Goal: Transaction & Acquisition: Purchase product/service

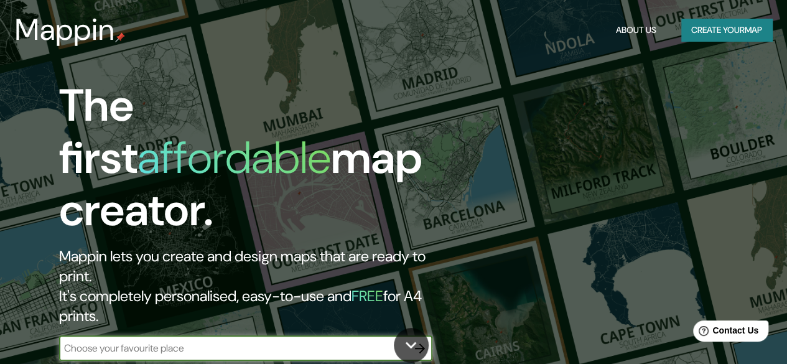
click at [378, 341] on input "text" at bounding box center [233, 348] width 349 height 14
type input "alcala de henares"
click at [421, 344] on icon "button" at bounding box center [420, 349] width 10 height 10
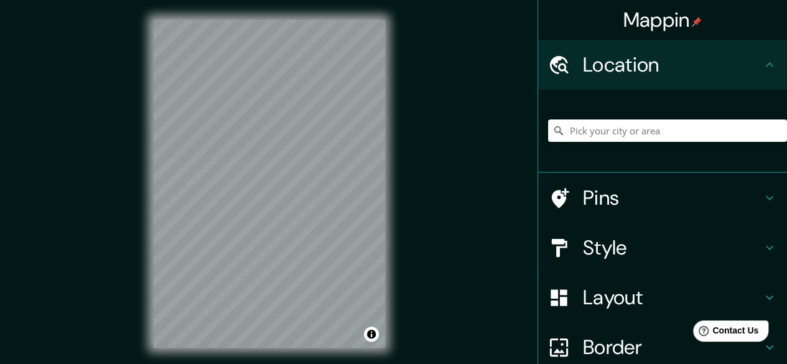
click at [629, 302] on h4 "Layout" at bounding box center [672, 297] width 179 height 25
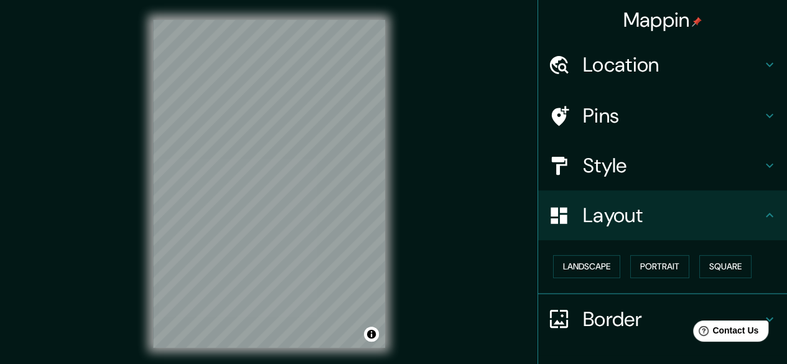
click at [621, 201] on div "Layout" at bounding box center [662, 215] width 249 height 50
click at [587, 69] on h4 "Location" at bounding box center [672, 64] width 179 height 25
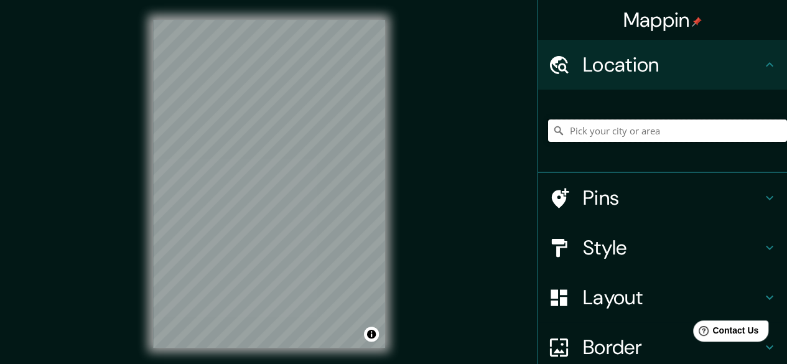
click at [606, 123] on input "Pick your city or area" at bounding box center [667, 131] width 239 height 22
drag, startPoint x: 756, startPoint y: 130, endPoint x: 657, endPoint y: 131, distance: 99.0
click at [657, 131] on input "Alcalá De Henares, Temuco, Región de La Araucanía 4780000, Chile" at bounding box center [667, 131] width 239 height 22
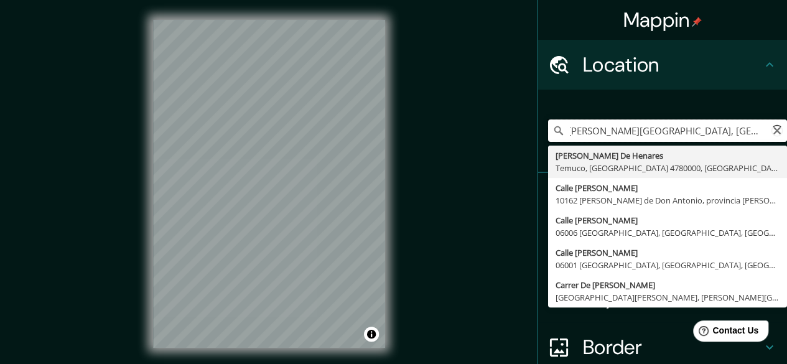
scroll to position [0, 0]
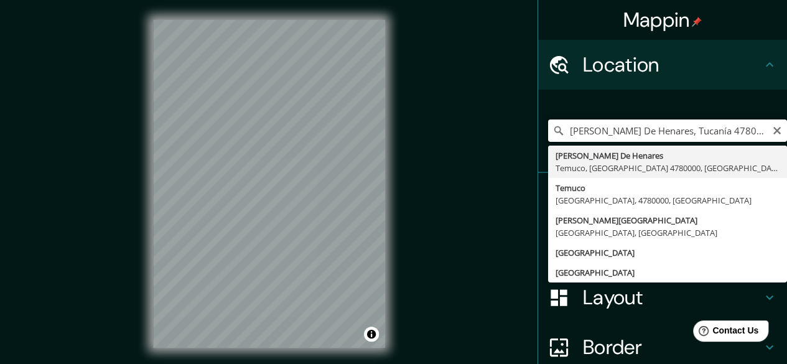
drag, startPoint x: 748, startPoint y: 132, endPoint x: 645, endPoint y: 133, distance: 103.3
click at [645, 133] on input "Alcalá De Henares, Tucanía 4780000, Chile" at bounding box center [667, 131] width 239 height 22
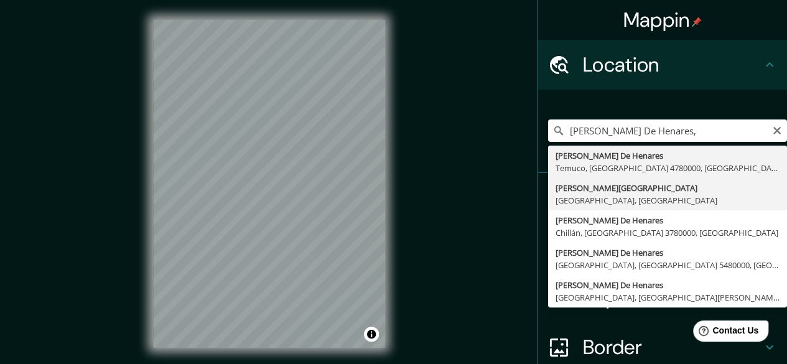
type input "Alcalá de Henares, Madrid, España"
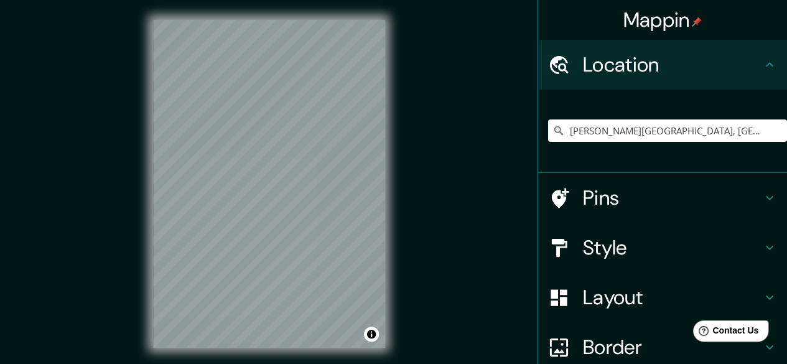
click at [603, 204] on h4 "Pins" at bounding box center [672, 197] width 179 height 25
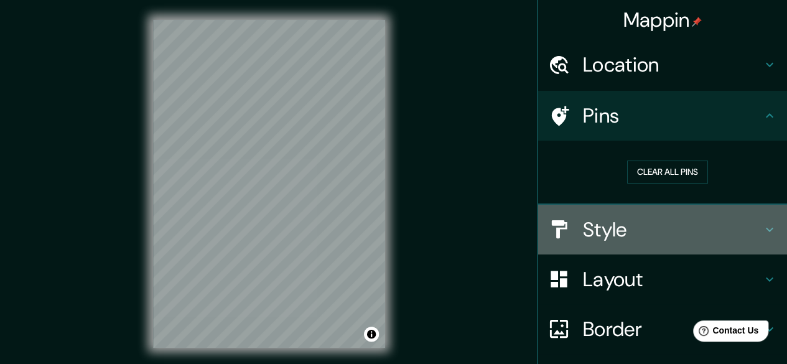
click at [617, 213] on div "Style" at bounding box center [662, 230] width 249 height 50
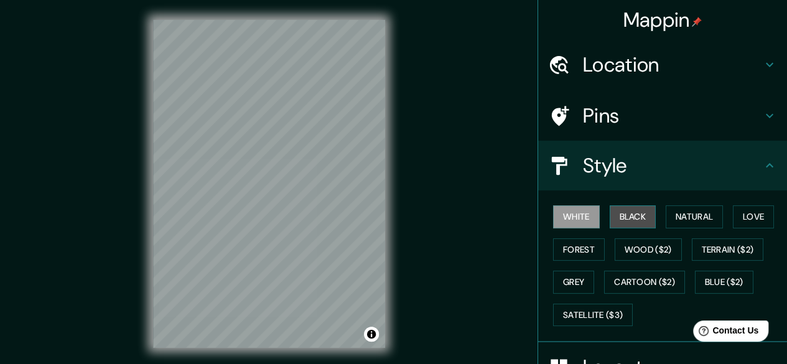
click at [634, 214] on button "Black" at bounding box center [633, 216] width 47 height 23
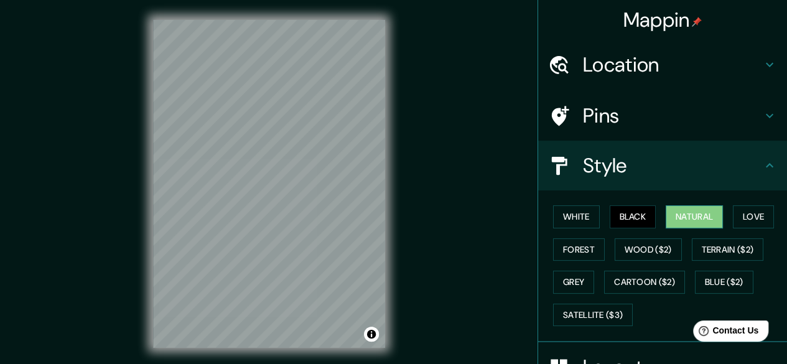
click at [697, 217] on button "Natural" at bounding box center [694, 216] width 57 height 23
click at [740, 222] on button "Love" at bounding box center [753, 216] width 41 height 23
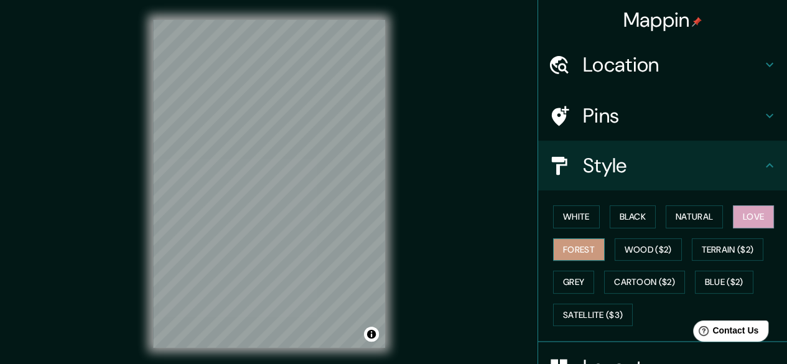
click at [580, 252] on button "Forest" at bounding box center [579, 249] width 52 height 23
click at [616, 245] on button "Wood ($2)" at bounding box center [648, 249] width 67 height 23
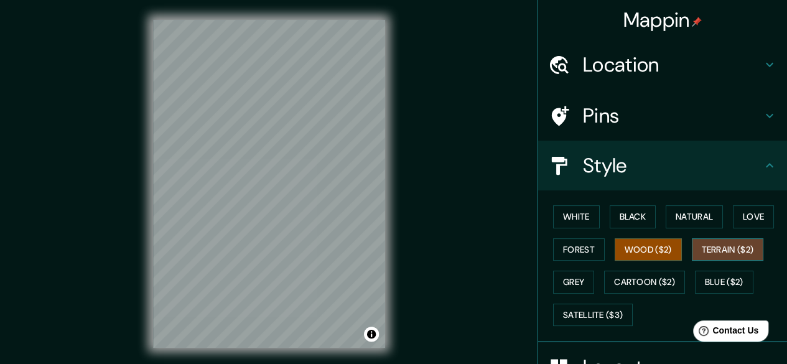
click at [702, 253] on button "Terrain ($2)" at bounding box center [728, 249] width 72 height 23
click at [642, 258] on button "Wood ($2)" at bounding box center [648, 249] width 67 height 23
click at [579, 279] on button "Grey" at bounding box center [573, 282] width 41 height 23
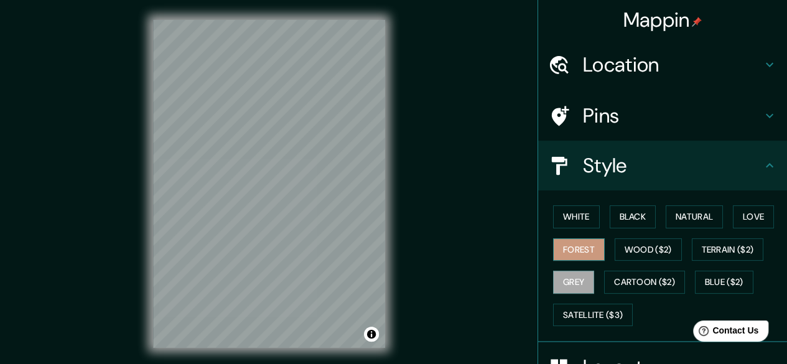
click at [575, 246] on button "Forest" at bounding box center [579, 249] width 52 height 23
click at [622, 224] on button "Black" at bounding box center [633, 216] width 47 height 23
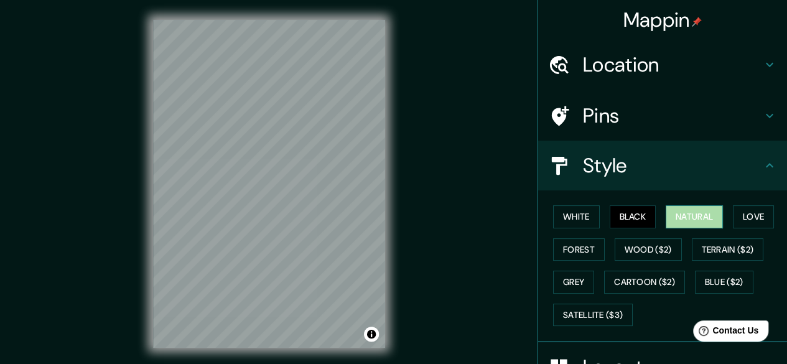
click at [705, 211] on button "Natural" at bounding box center [694, 216] width 57 height 23
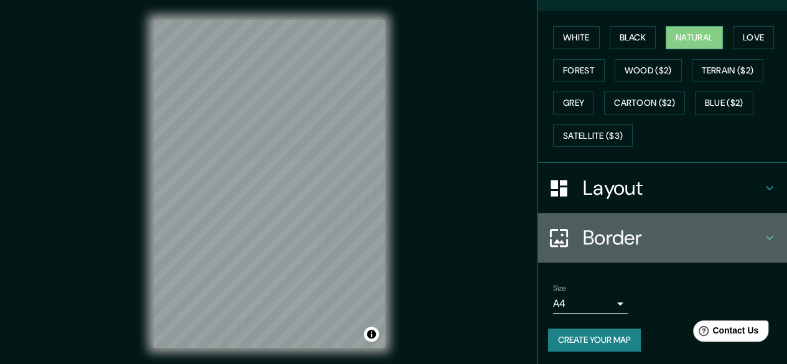
click at [662, 232] on h4 "Border" at bounding box center [672, 237] width 179 height 25
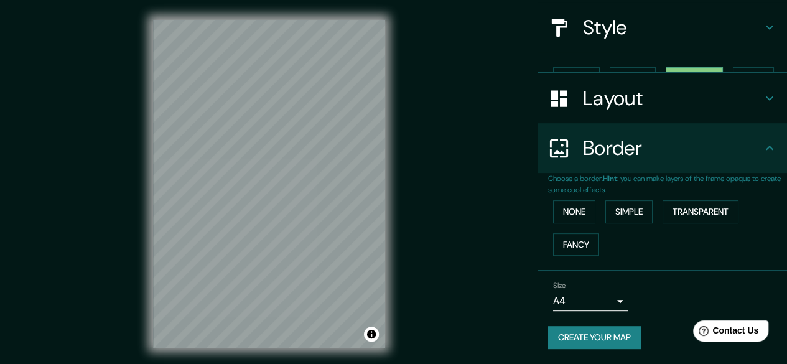
scroll to position [116, 0]
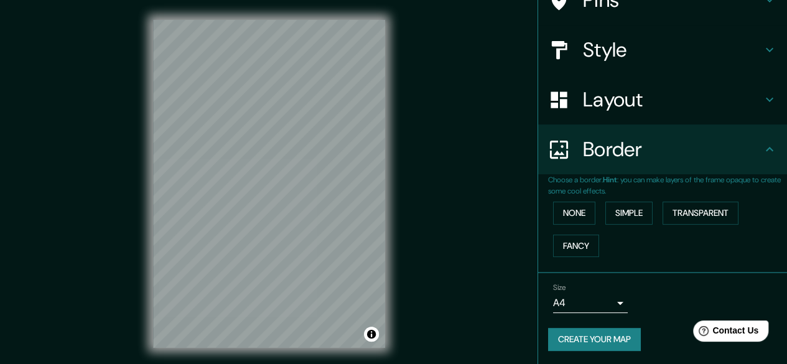
click at [589, 301] on body "Mappin Location Alcalá de Henares, Madrid, España Pins Style Layout Border Choo…" at bounding box center [393, 182] width 787 height 364
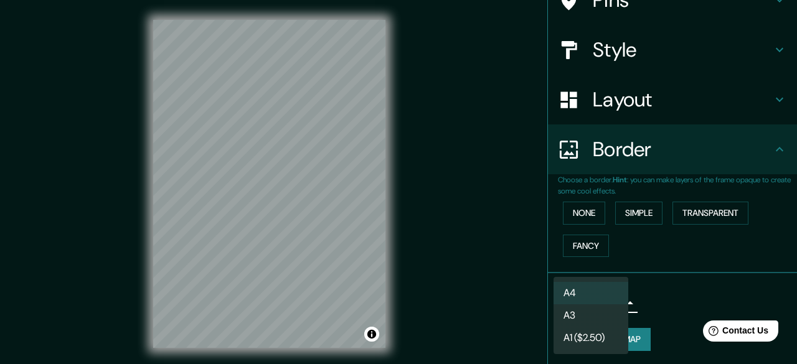
click at [589, 310] on li "A3" at bounding box center [590, 315] width 75 height 22
type input "a4"
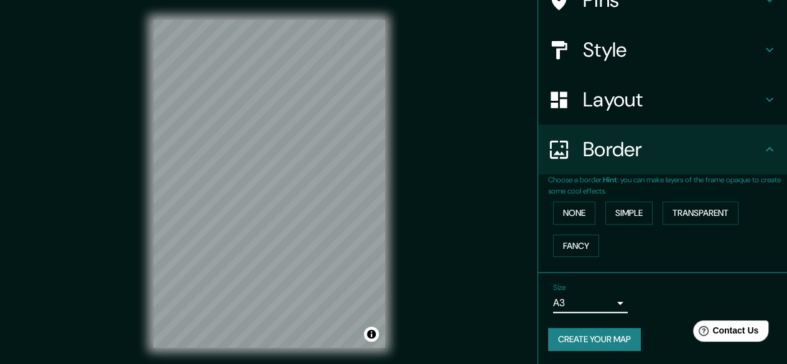
click at [622, 99] on h4 "Layout" at bounding box center [672, 99] width 179 height 25
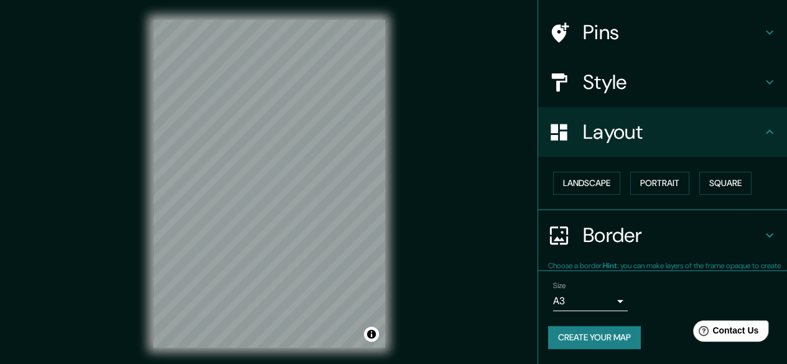
scroll to position [82, 0]
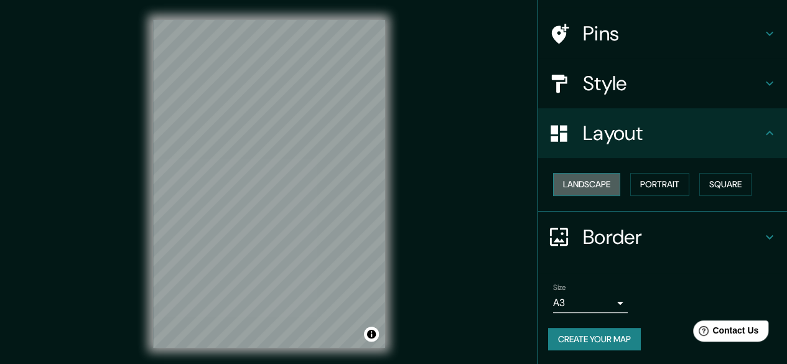
click at [611, 181] on button "Landscape" at bounding box center [586, 184] width 67 height 23
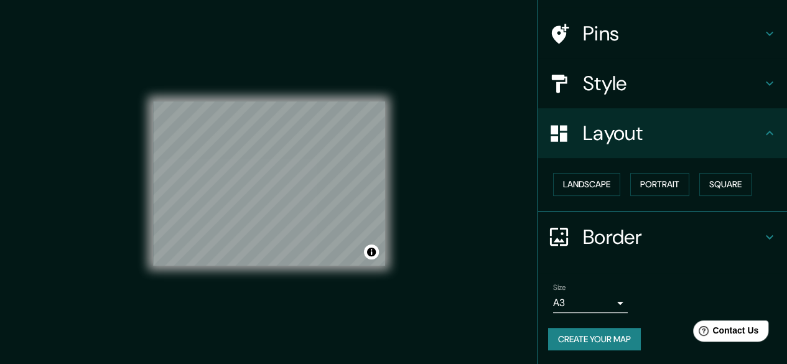
click at [466, 200] on div "Mappin Location Alcalá de Henares, Madrid, España Pins Style Layout Landscape P…" at bounding box center [393, 194] width 787 height 388
click at [640, 182] on button "Portrait" at bounding box center [660, 184] width 59 height 23
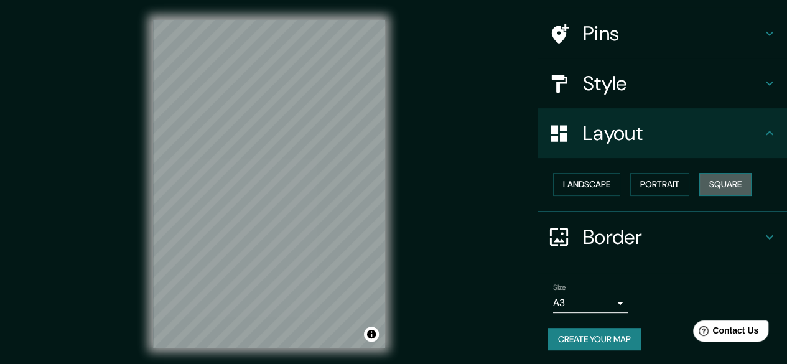
click at [711, 177] on button "Square" at bounding box center [726, 184] width 52 height 23
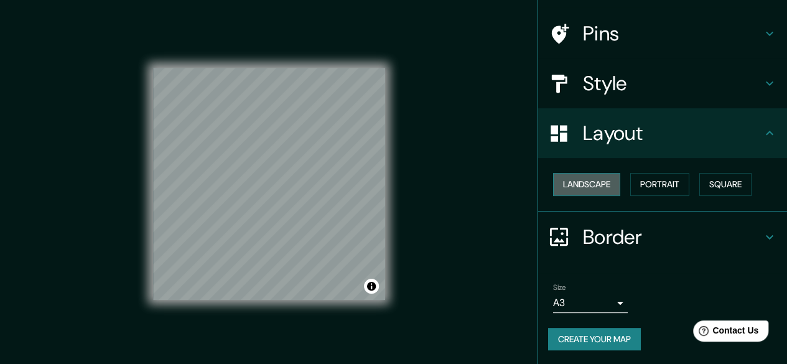
click at [604, 187] on button "Landscape" at bounding box center [586, 184] width 67 height 23
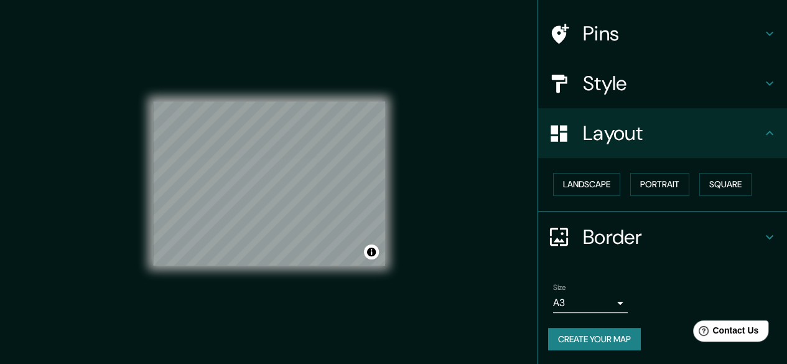
click at [448, 214] on div "Mappin Location Alcalá de Henares, Madrid, España Pins Style Layout Landscape P…" at bounding box center [393, 194] width 787 height 388
click at [596, 338] on button "Create your map" at bounding box center [594, 339] width 93 height 23
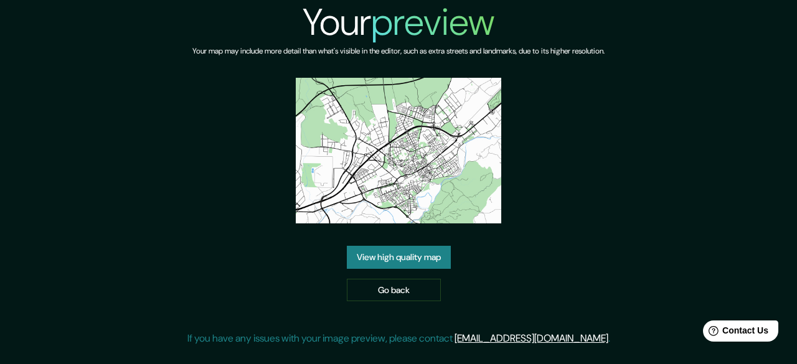
click at [441, 252] on link "View high quality map" at bounding box center [399, 257] width 104 height 23
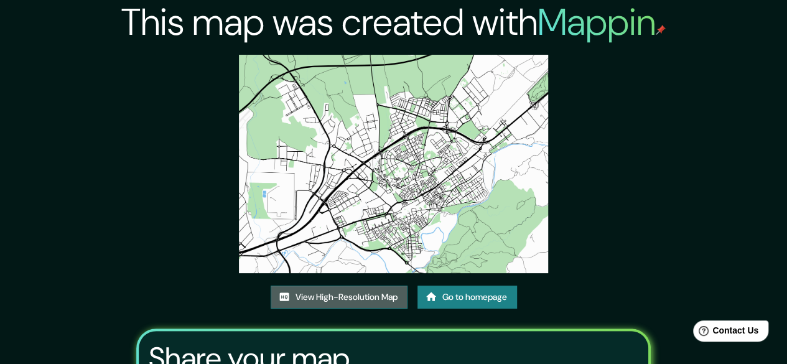
click at [378, 303] on link "View High-Resolution Map" at bounding box center [339, 297] width 137 height 23
